Goal: Task Accomplishment & Management: Manage account settings

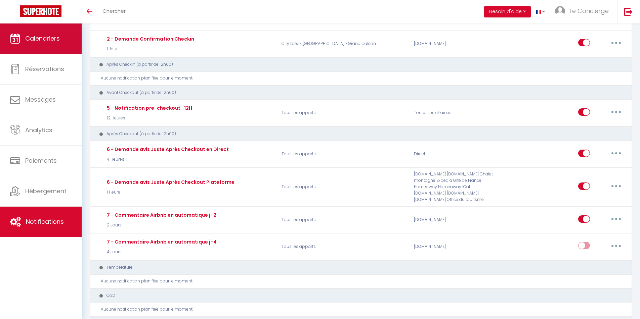
click at [33, 46] on link "Calendriers" at bounding box center [41, 39] width 82 height 30
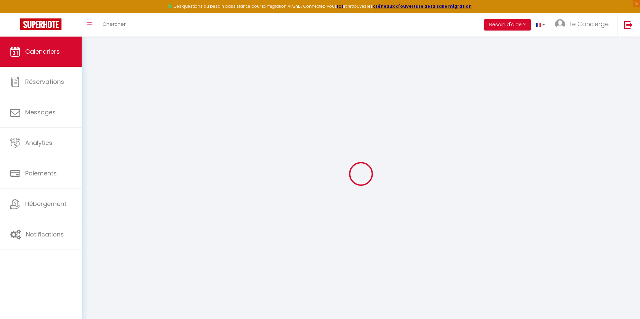
select select
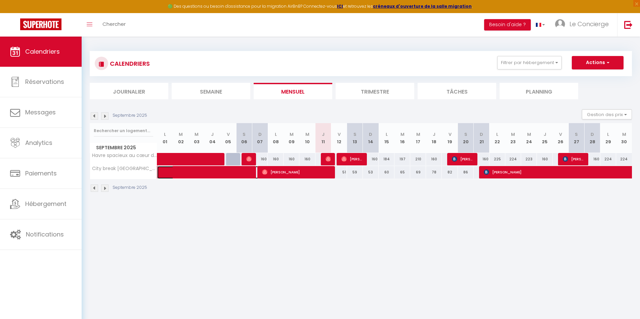
click at [237, 170] on span at bounding box center [213, 172] width 93 height 13
select select "OK"
select select "KO"
select select "0"
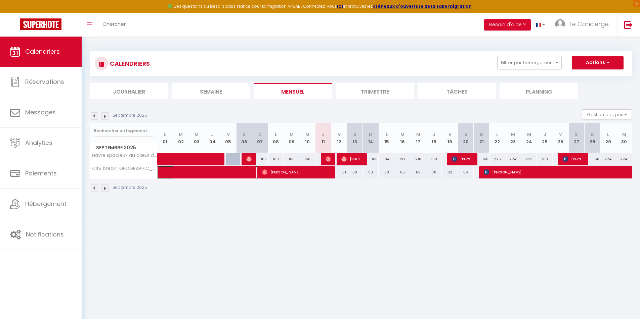
select select "1"
select select
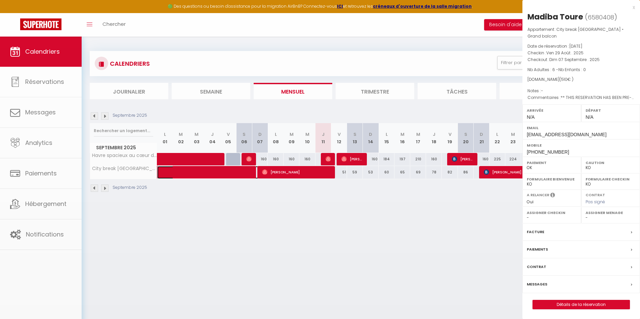
select select "48851"
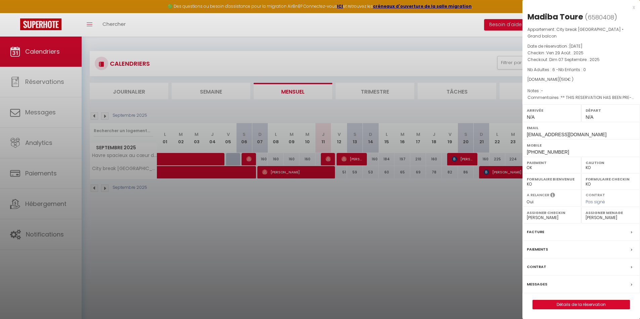
click at [148, 289] on div at bounding box center [320, 159] width 640 height 319
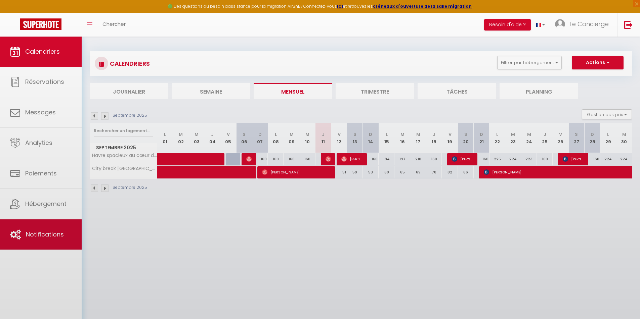
click at [51, 230] on body "🟢 Des questions ou besoin d'assistance pour la migration AirBnB? Connectez-vous…" at bounding box center [320, 196] width 640 height 319
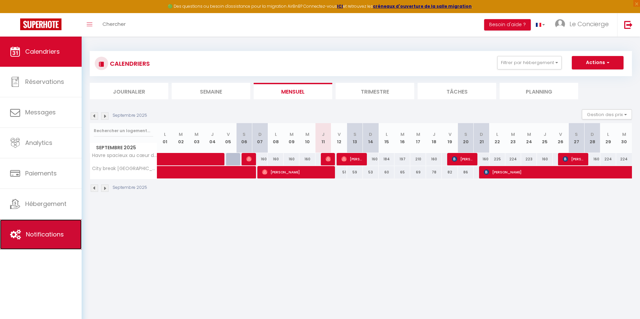
click at [39, 233] on span "Notifications" at bounding box center [45, 234] width 38 height 8
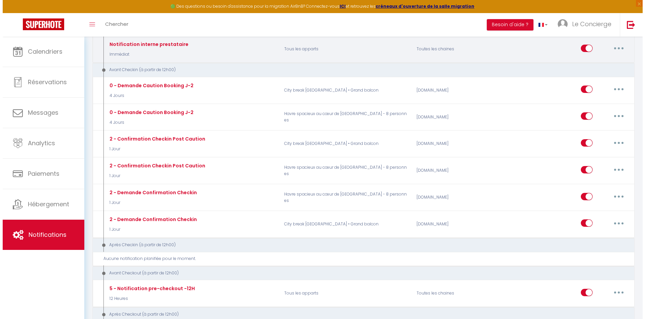
scroll to position [214, 0]
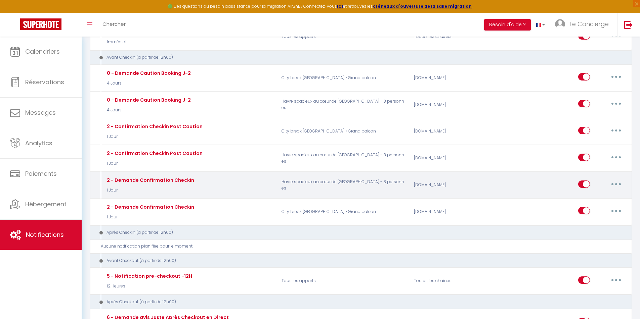
click at [624, 187] on button "button" at bounding box center [615, 184] width 19 height 11
click at [595, 196] on link "Editer" at bounding box center [598, 199] width 50 height 11
type input "2 - Demande Confirmation Checkin"
select select "1 Jour"
select select "if_booking_is_paid"
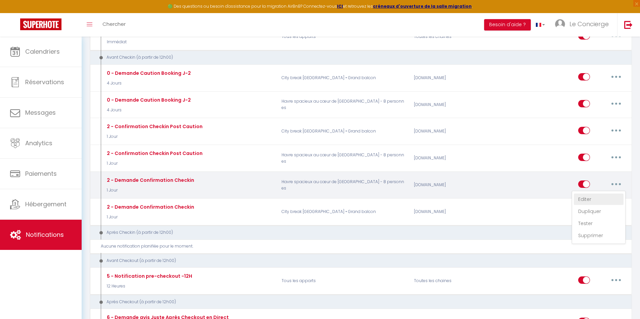
checkbox input "true"
checkbox input "false"
radio input "true"
type input "Procédure pour le checkin - [RENTAL:NAME]"
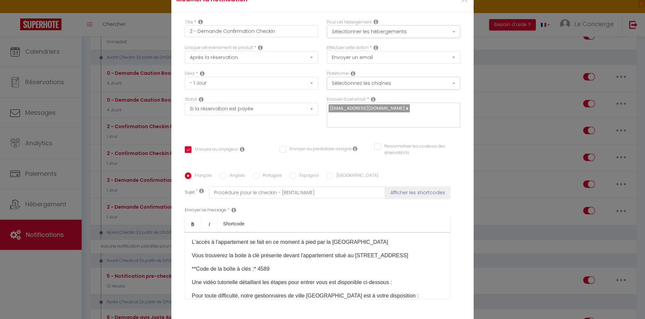
scroll to position [90, 0]
click at [384, 32] on button "Sélectionner les hébergements" at bounding box center [393, 31] width 133 height 13
click at [384, 31] on button "Sélectionner les hébergements" at bounding box center [393, 31] width 133 height 13
click at [256, 267] on p "**Code de la boîte à clés :* 4589" at bounding box center [317, 269] width 251 height 8
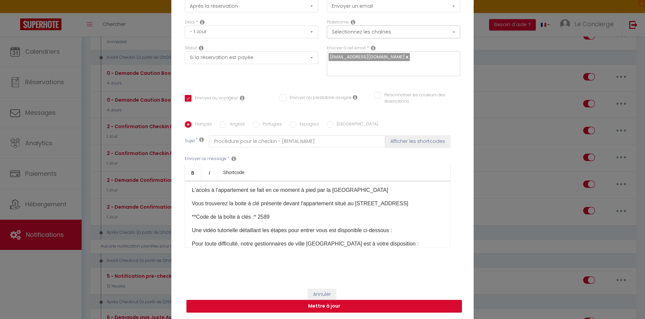
click at [308, 310] on button "Mettre à jour" at bounding box center [323, 306] width 275 height 13
checkbox input "true"
checkbox input "false"
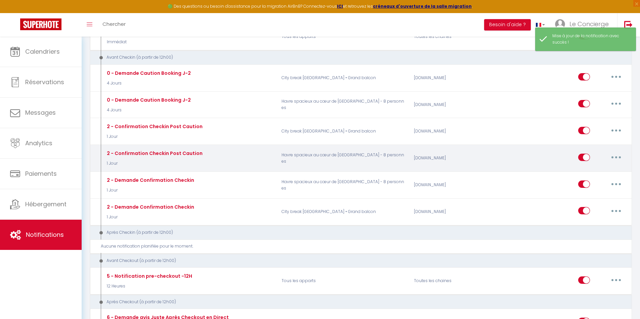
click at [603, 160] on div "Editer Dupliquer Tester Supprimer" at bounding box center [601, 158] width 47 height 19
click at [609, 158] on button "button" at bounding box center [615, 157] width 19 height 11
click at [584, 174] on link "Editer" at bounding box center [598, 172] width 50 height 11
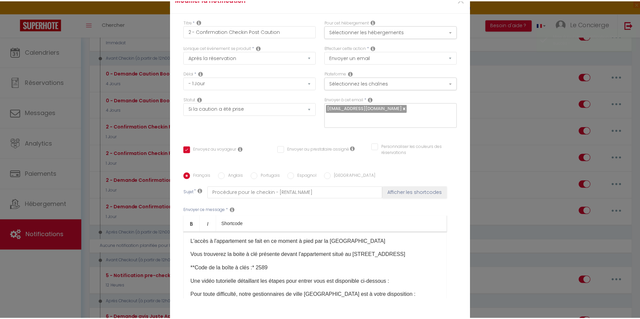
scroll to position [99, 0]
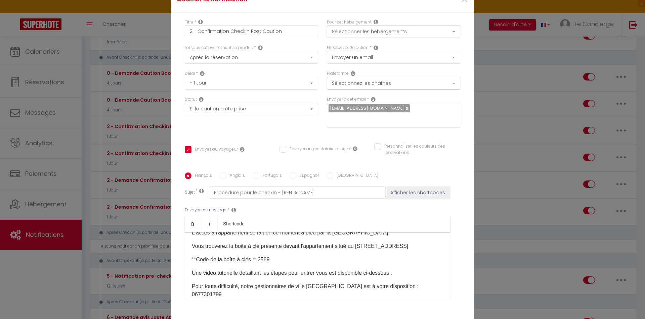
checkbox input "true"
checkbox input "false"
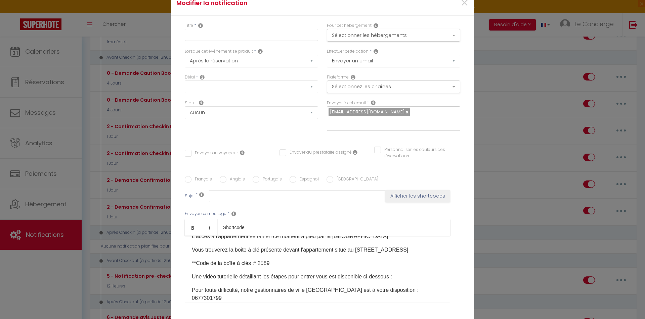
scroll to position [0, 0]
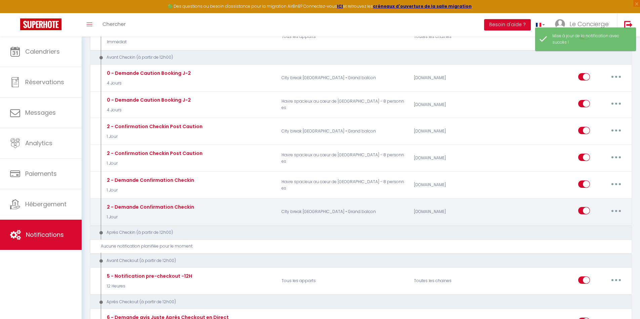
click at [615, 206] on button "button" at bounding box center [615, 210] width 19 height 11
click at [585, 228] on link "Editer" at bounding box center [598, 226] width 50 height 11
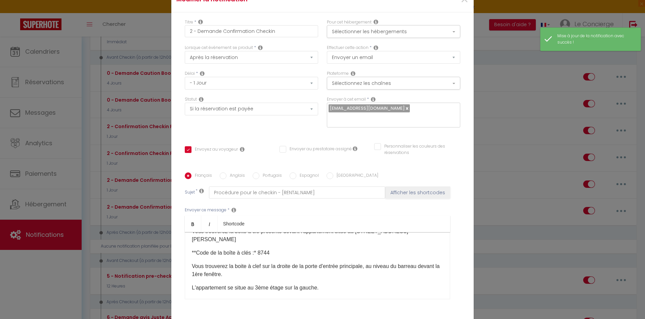
scroll to position [114, 0]
click at [498, 158] on div "Modifier la notification × Titre * 2 - Demande Confirmation Checkin Pour cet hé…" at bounding box center [322, 159] width 645 height 319
click at [462, 4] on span "×" at bounding box center [464, 0] width 8 height 20
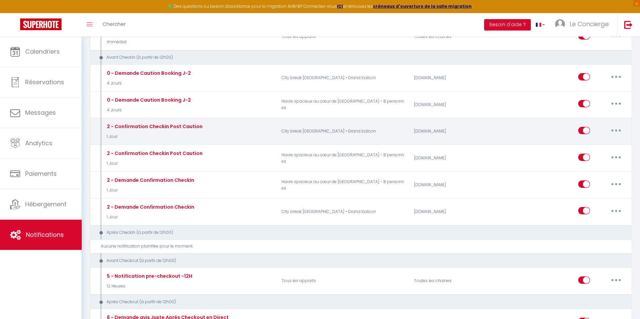
click at [613, 131] on button "button" at bounding box center [615, 130] width 19 height 11
click at [597, 144] on link "Editer" at bounding box center [598, 145] width 50 height 11
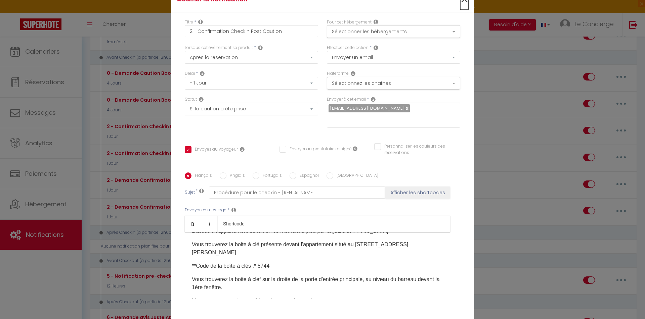
click at [460, 3] on span "×" at bounding box center [464, 0] width 8 height 20
